Goal: Complete application form: Complete application form

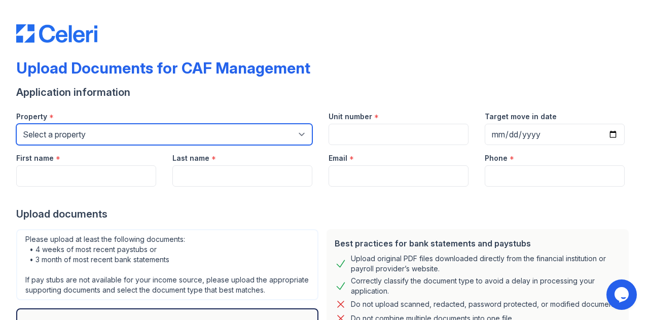
click at [141, 138] on select "Select a property [STREET_ADDRESS] Arioso Apartments [GEOGRAPHIC_DATA] Apartmen…" at bounding box center [164, 134] width 296 height 21
click at [157, 130] on select "Select a property [STREET_ADDRESS] Arioso Apartments [GEOGRAPHIC_DATA] Apartmen…" at bounding box center [164, 134] width 296 height 21
select select "4566"
click at [16, 124] on select "Select a property [STREET_ADDRESS] Arioso Apartments [GEOGRAPHIC_DATA] Apartmen…" at bounding box center [164, 134] width 296 height 21
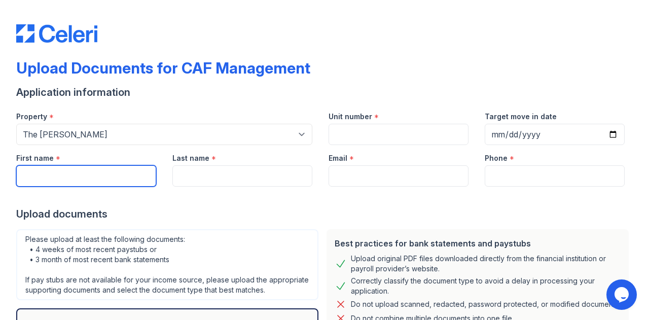
click at [109, 174] on input "First name" at bounding box center [86, 175] width 140 height 21
type input "Sachin"
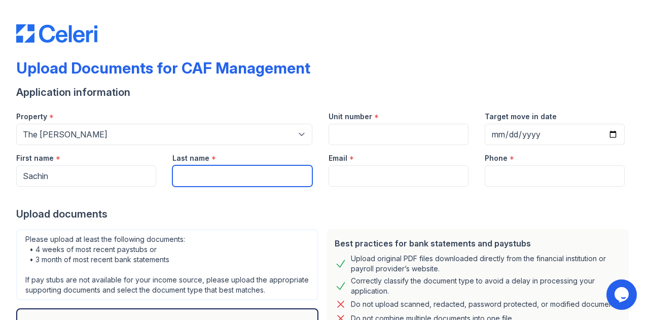
click at [185, 178] on input "Last name" at bounding box center [242, 175] width 140 height 21
type input "[PERSON_NAME]"
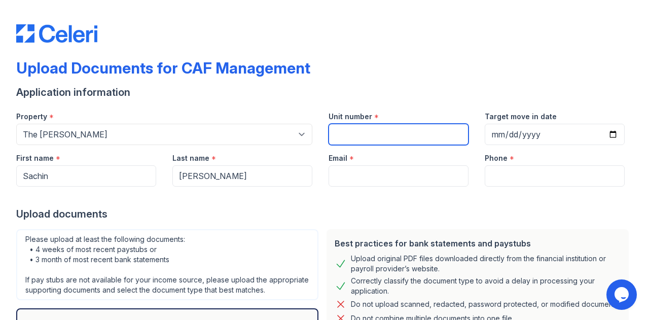
click at [343, 134] on input "Unit number" at bounding box center [398, 134] width 140 height 21
type input "113078"
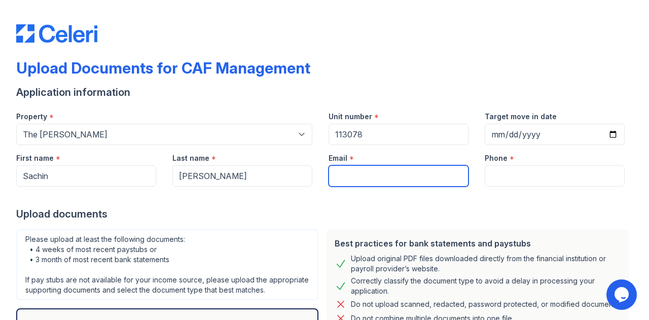
click at [366, 177] on input "Email" at bounding box center [398, 175] width 140 height 21
type input "[EMAIL_ADDRESS][DOMAIN_NAME]"
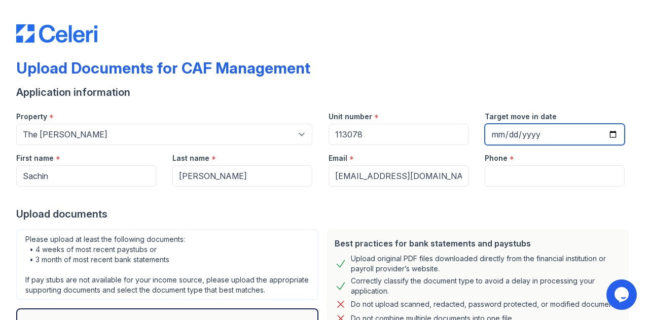
click at [487, 133] on input "Target move in date" at bounding box center [555, 134] width 140 height 21
type input "[DATE]"
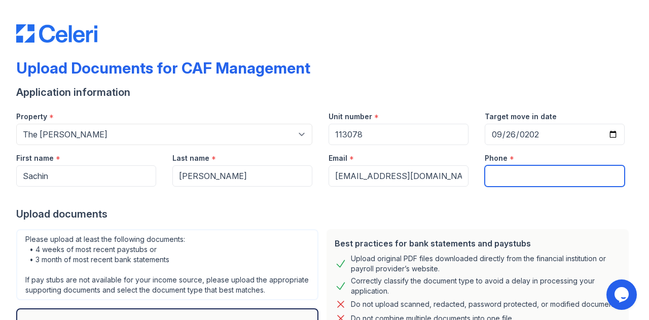
click at [495, 180] on input "Phone" at bounding box center [555, 175] width 140 height 21
type input "[PHONE_NUMBER]"
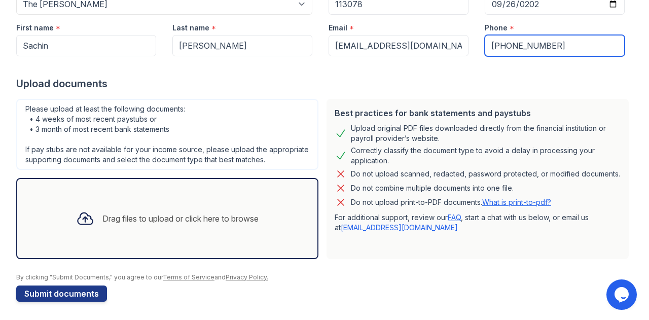
scroll to position [141, 0]
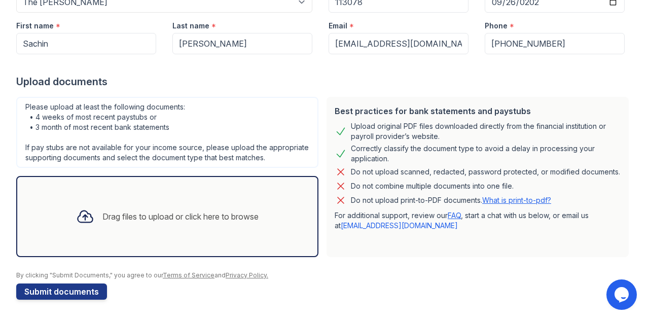
click at [175, 216] on div "Drag files to upload or click here to browse" at bounding box center [180, 216] width 156 height 12
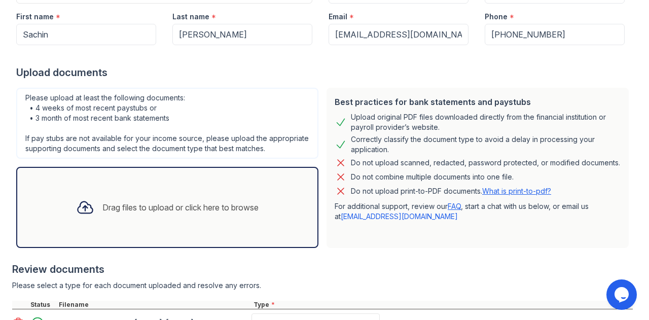
scroll to position [236, 0]
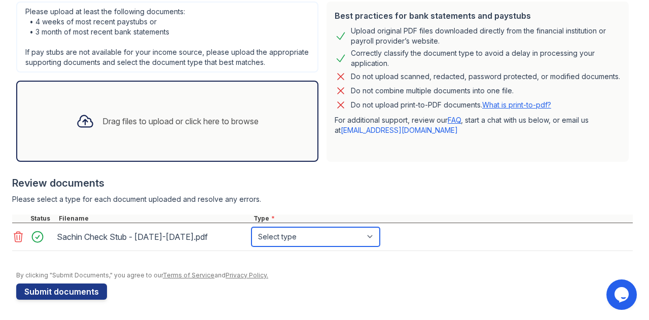
click at [320, 238] on select "Select type Paystub Bank Statement Offer Letter Tax Documents Benefit Award Let…" at bounding box center [315, 236] width 128 height 19
select select "paystub"
click at [251, 228] on select "Select type Paystub Bank Statement Offer Letter Tax Documents Benefit Award Let…" at bounding box center [315, 236] width 128 height 19
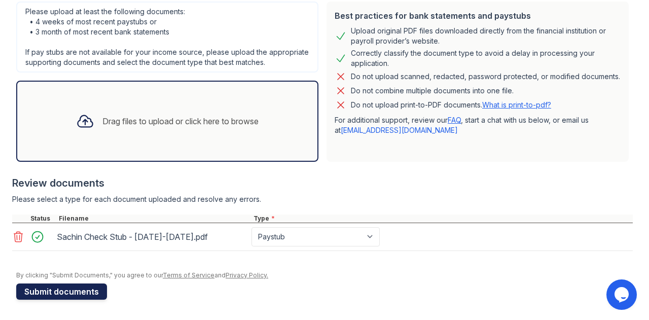
click at [61, 290] on button "Submit documents" at bounding box center [61, 291] width 91 height 16
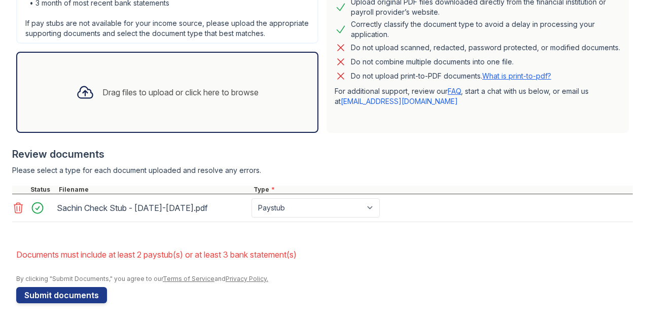
scroll to position [285, 0]
click at [174, 94] on div "Drag files to upload or click here to browse" at bounding box center [167, 92] width 199 height 34
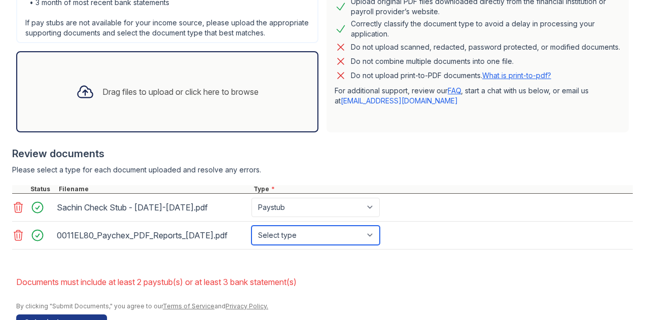
click at [363, 245] on select "Select type Paystub Bank Statement Offer Letter Tax Documents Benefit Award Let…" at bounding box center [315, 235] width 128 height 19
select select "paystub"
click at [251, 239] on select "Select type Paystub Bank Statement Offer Letter Tax Documents Benefit Award Let…" at bounding box center [315, 235] width 128 height 19
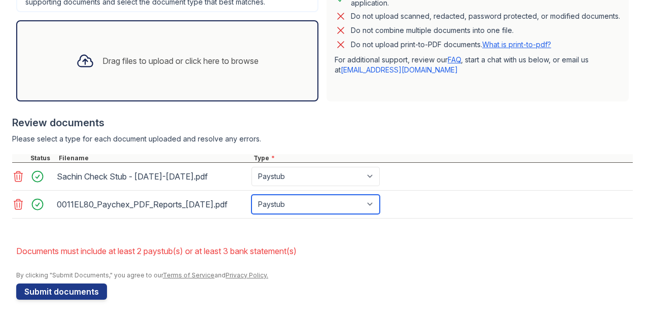
scroll to position [334, 0]
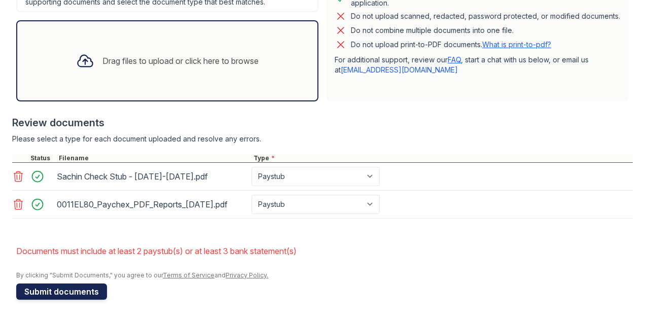
click at [63, 289] on button "Submit documents" at bounding box center [61, 291] width 91 height 16
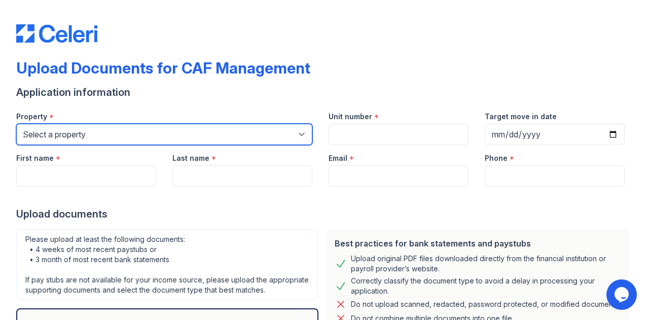
click at [242, 133] on select "Select a property [STREET_ADDRESS] Arioso Apartments [GEOGRAPHIC_DATA] Apartmen…" at bounding box center [164, 134] width 296 height 21
select select "4566"
click at [16, 124] on select "Select a property [STREET_ADDRESS] Arioso Apartments [GEOGRAPHIC_DATA] Apartmen…" at bounding box center [164, 134] width 296 height 21
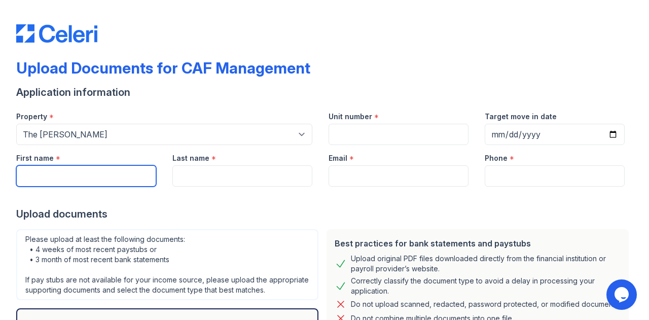
click at [107, 175] on input "First name" at bounding box center [86, 175] width 140 height 21
type input "sachin"
type input "[PERSON_NAME]"
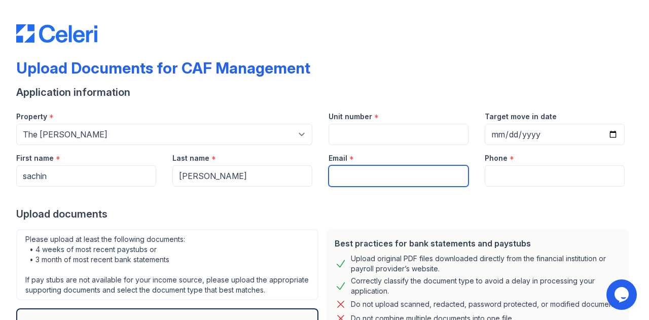
click at [338, 173] on input "Email" at bounding box center [398, 175] width 140 height 21
drag, startPoint x: 338, startPoint y: 173, endPoint x: 390, endPoint y: 199, distance: 57.8
click at [390, 199] on form "Application information Property * Select a property [GEOGRAPHIC_DATA] Fifty [S…" at bounding box center [324, 258] width 616 height 347
type input "[EMAIL_ADDRESS][DOMAIN_NAME]"
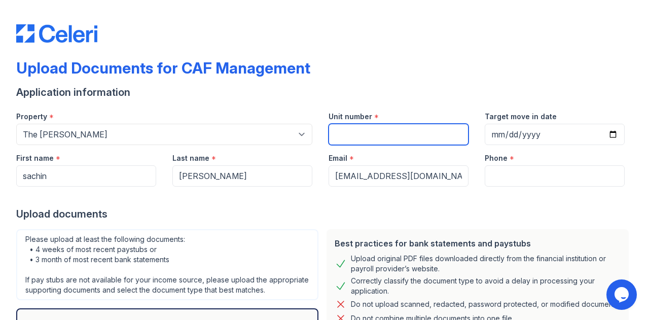
click at [366, 136] on input "Unit number" at bounding box center [398, 134] width 140 height 21
type input "113078"
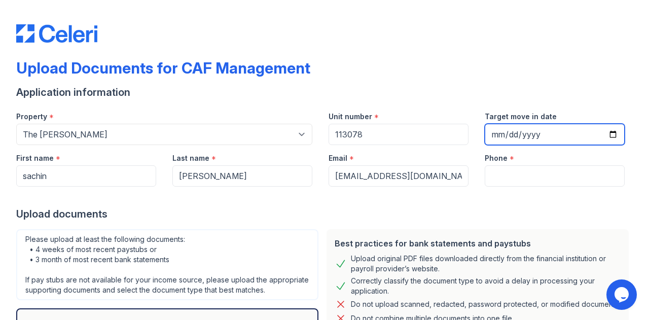
click at [491, 131] on input "Target move in date" at bounding box center [555, 134] width 140 height 21
type input "[DATE]"
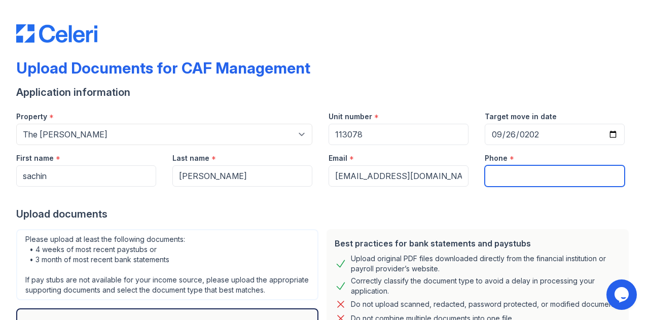
click at [518, 178] on input "Phone" at bounding box center [555, 175] width 140 height 21
type input "[PHONE_NUMBER]"
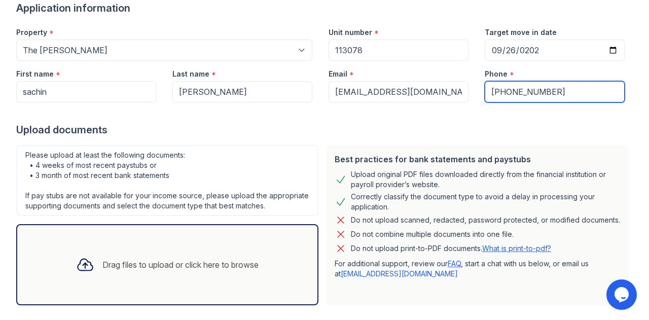
scroll to position [141, 0]
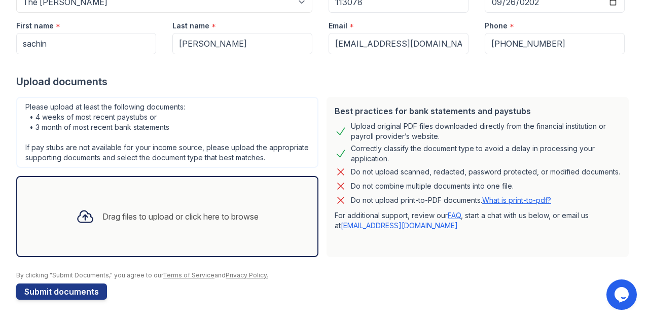
click at [224, 217] on div "Drag files to upload or click here to browse" at bounding box center [180, 216] width 156 height 12
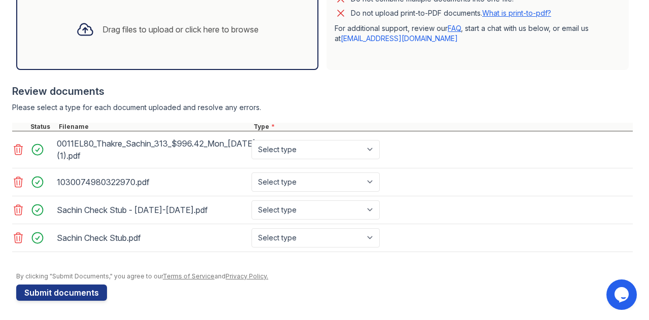
scroll to position [321, 0]
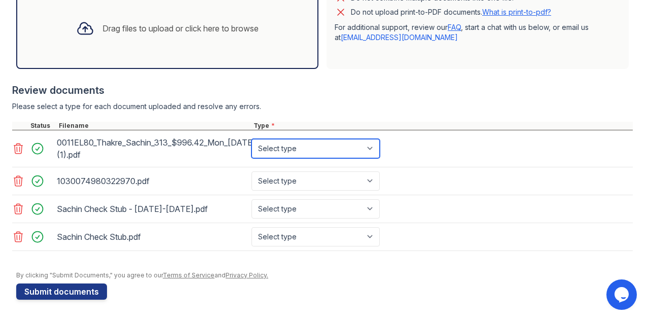
click at [369, 158] on select "Select type Paystub Bank Statement Offer Letter Tax Documents Benefit Award Let…" at bounding box center [315, 148] width 128 height 19
select select "paystub"
click at [251, 146] on select "Select type Paystub Bank Statement Offer Letter Tax Documents Benefit Award Let…" at bounding box center [315, 148] width 128 height 19
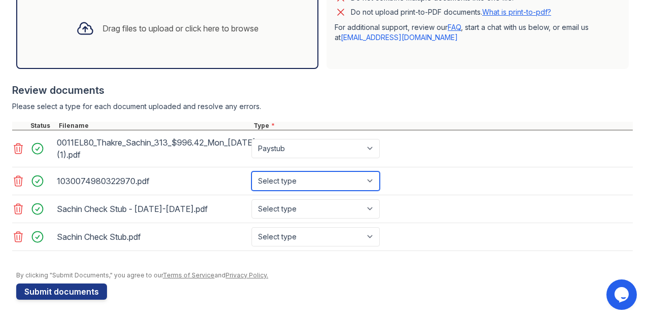
click at [338, 185] on select "Select type Paystub Bank Statement Offer Letter Tax Documents Benefit Award Let…" at bounding box center [315, 180] width 128 height 19
select select "paystub"
click at [251, 179] on select "Select type Paystub Bank Statement Offer Letter Tax Documents Benefit Award Let…" at bounding box center [315, 180] width 128 height 19
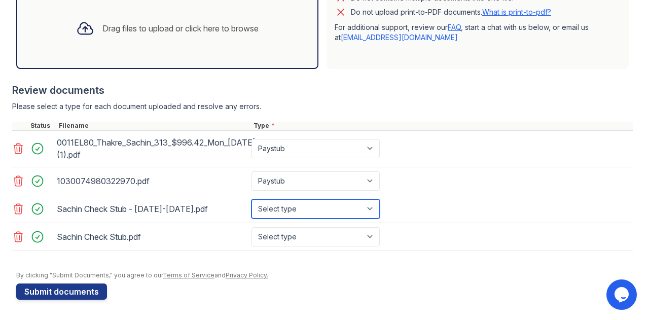
click at [333, 216] on select "Select type Paystub Bank Statement Offer Letter Tax Documents Benefit Award Let…" at bounding box center [315, 208] width 128 height 19
select select "paystub"
click at [251, 206] on select "Select type Paystub Bank Statement Offer Letter Tax Documents Benefit Award Let…" at bounding box center [315, 208] width 128 height 19
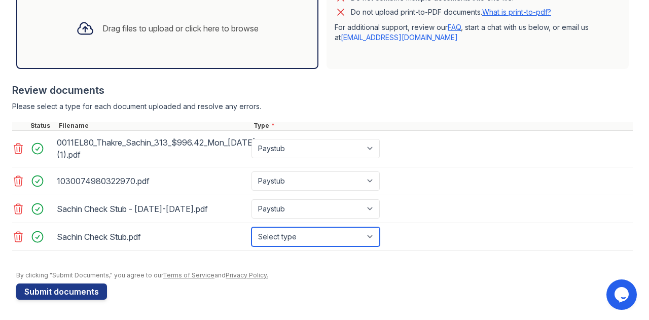
click at [313, 245] on select "Select type Paystub Bank Statement Offer Letter Tax Documents Benefit Award Let…" at bounding box center [315, 236] width 128 height 19
select select "paystub"
click at [251, 234] on select "Select type Paystub Bank Statement Offer Letter Tax Documents Benefit Award Let…" at bounding box center [315, 236] width 128 height 19
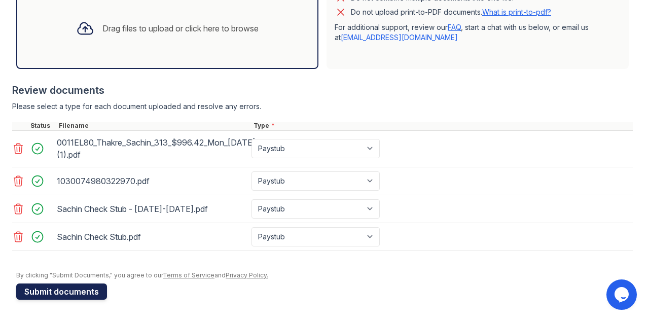
click at [70, 298] on button "Submit documents" at bounding box center [61, 291] width 91 height 16
